Goal: Task Accomplishment & Management: Use online tool/utility

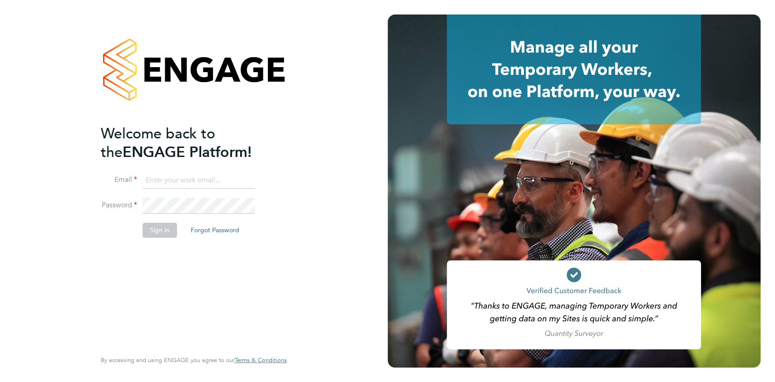
click at [186, 184] on input at bounding box center [199, 180] width 112 height 16
type input "[PERSON_NAME][EMAIL_ADDRESS][PERSON_NAME][PERSON_NAME][DOMAIN_NAME]"
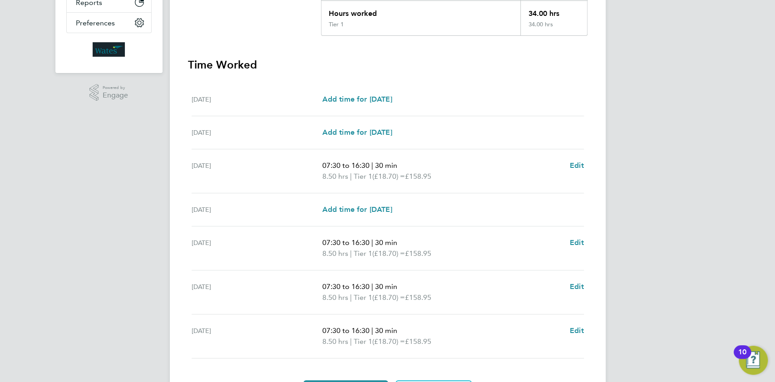
scroll to position [269, 0]
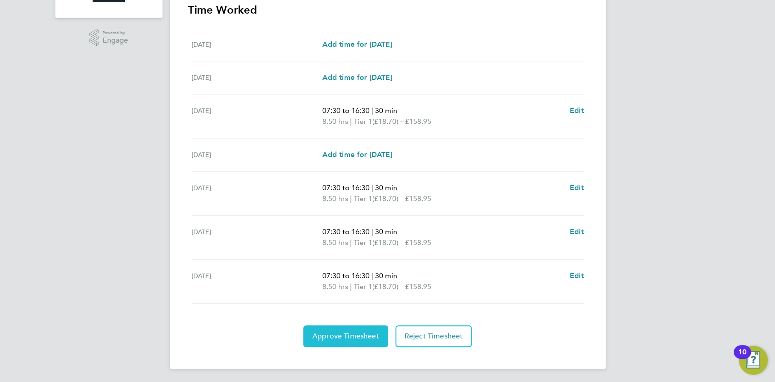
click at [360, 334] on span "Approve Timesheet" at bounding box center [345, 336] width 67 height 9
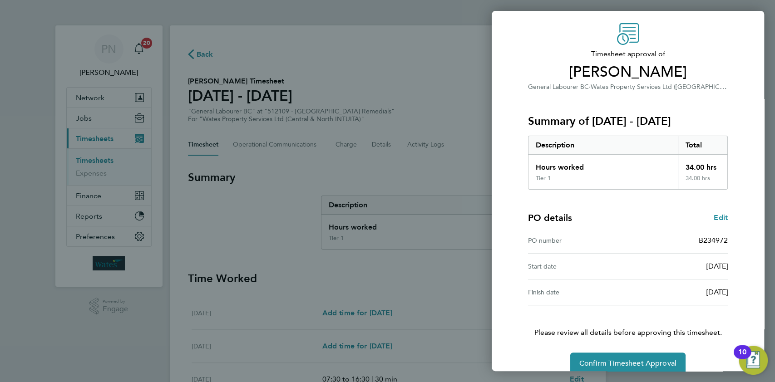
scroll to position [41, 0]
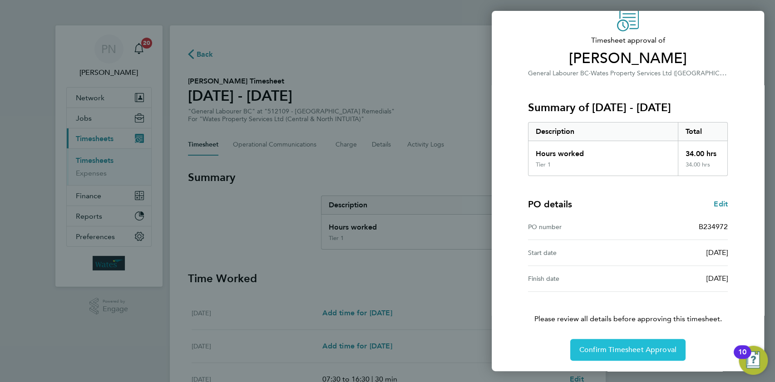
click at [625, 350] on span "Confirm Timesheet Approval" at bounding box center [627, 349] width 97 height 9
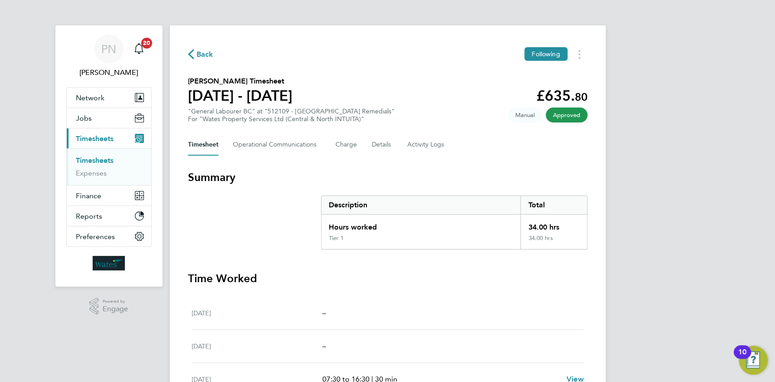
click at [93, 154] on ul "Timesheets Expenses" at bounding box center [109, 166] width 84 height 37
click at [94, 159] on link "Timesheets" at bounding box center [95, 160] width 38 height 9
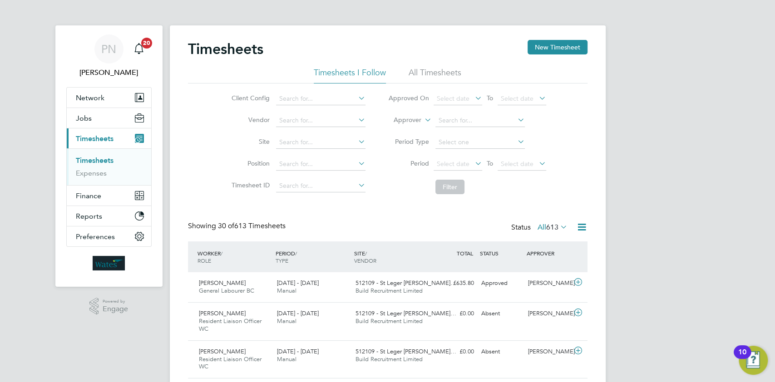
click at [105, 162] on link "Timesheets" at bounding box center [95, 160] width 38 height 9
